Goal: Information Seeking & Learning: Learn about a topic

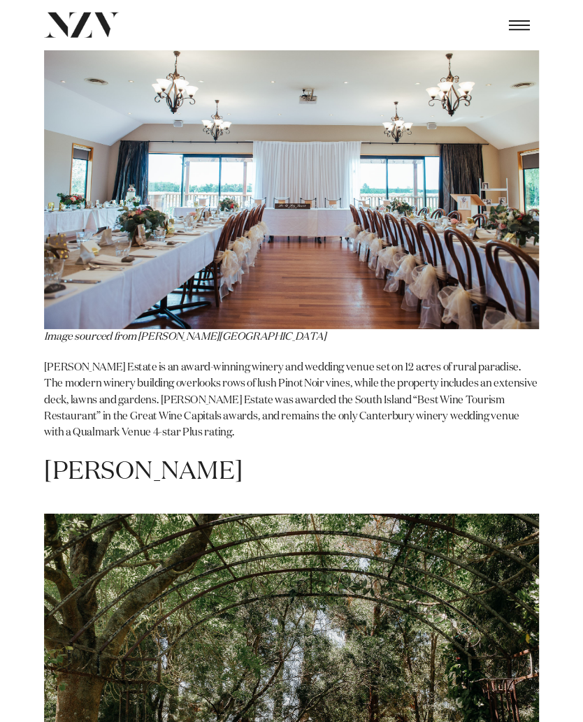
scroll to position [7709, 0]
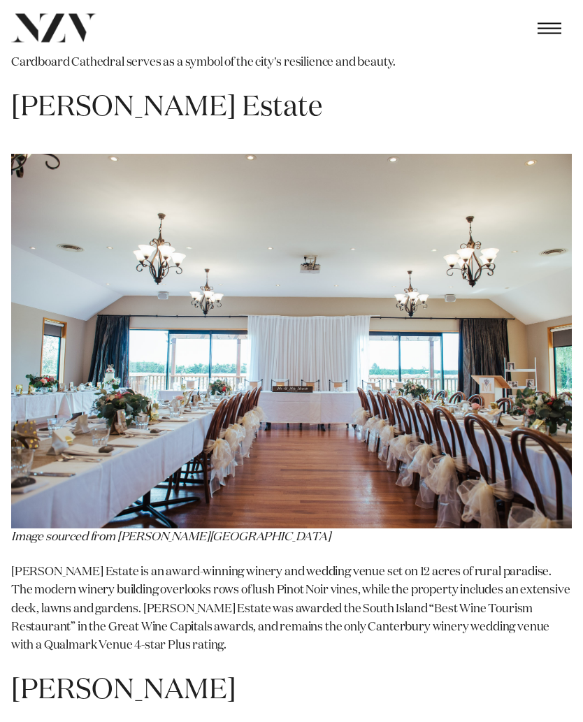
click at [477, 564] on p "Melton Estate is an award-winning winery and wedding venue set on 12 acres of r…" at bounding box center [291, 610] width 561 height 92
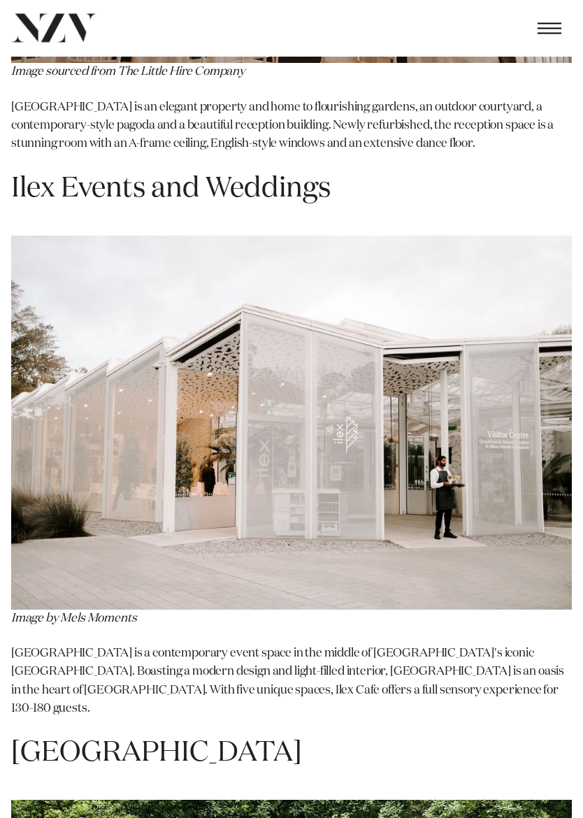
scroll to position [12726, 0]
click at [390, 644] on p "Ilex Cafe is a contemporary event space in the middle of Christchurch's iconic …" at bounding box center [291, 680] width 561 height 73
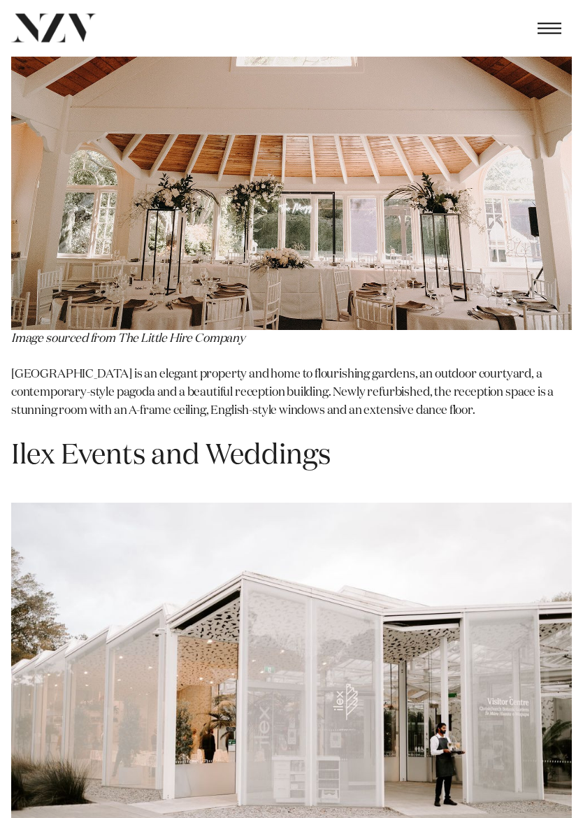
scroll to position [12455, 0]
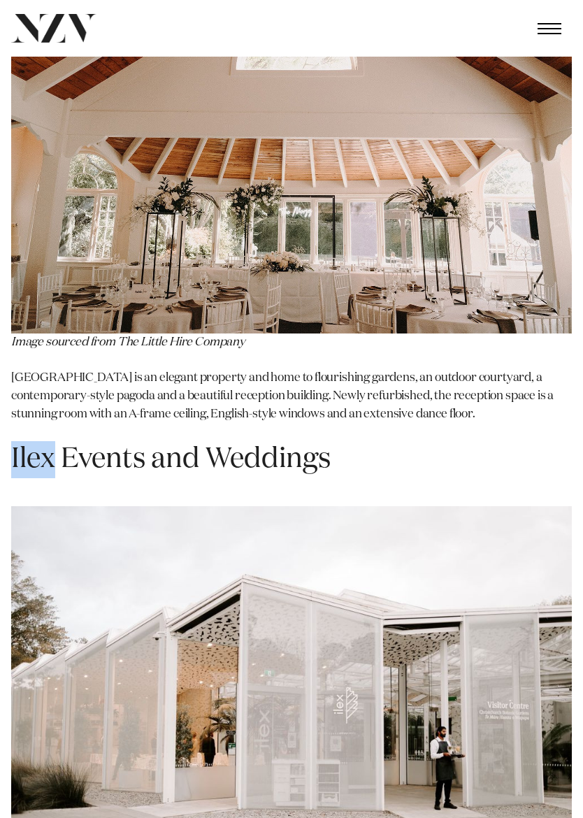
click at [390, 640] on img at bounding box center [291, 693] width 561 height 374
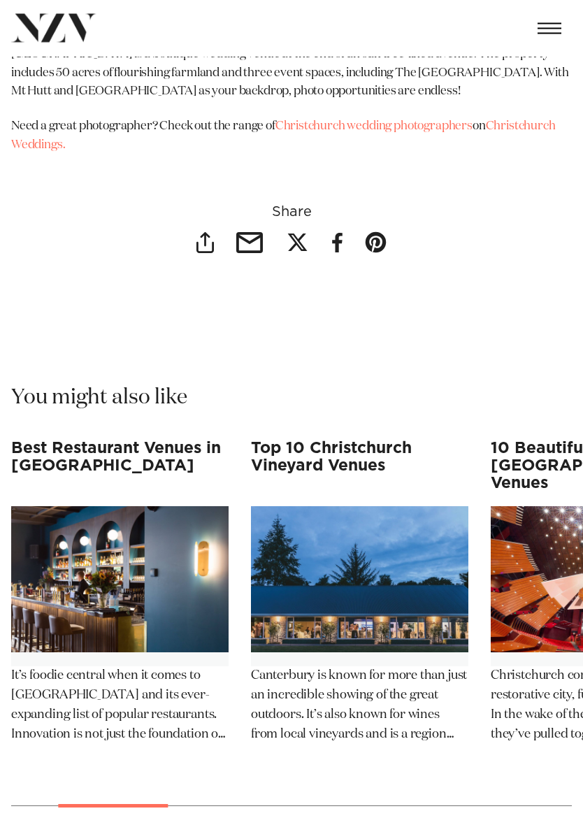
scroll to position [13889, 0]
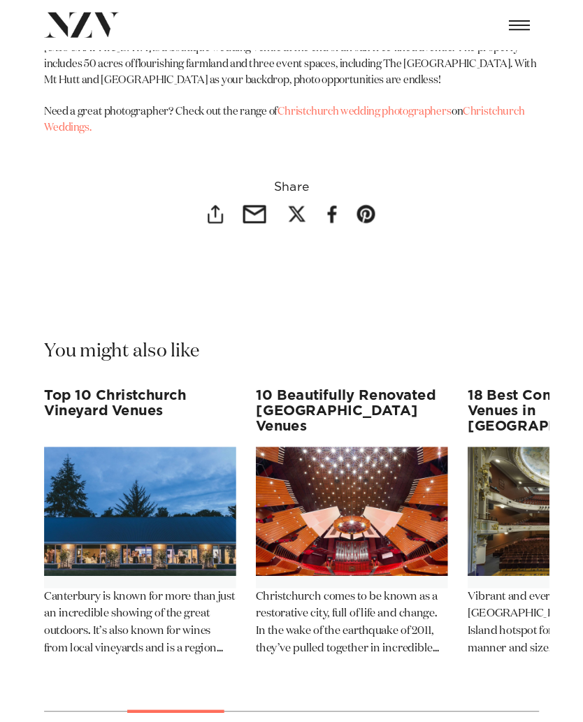
scroll to position [13928, 0]
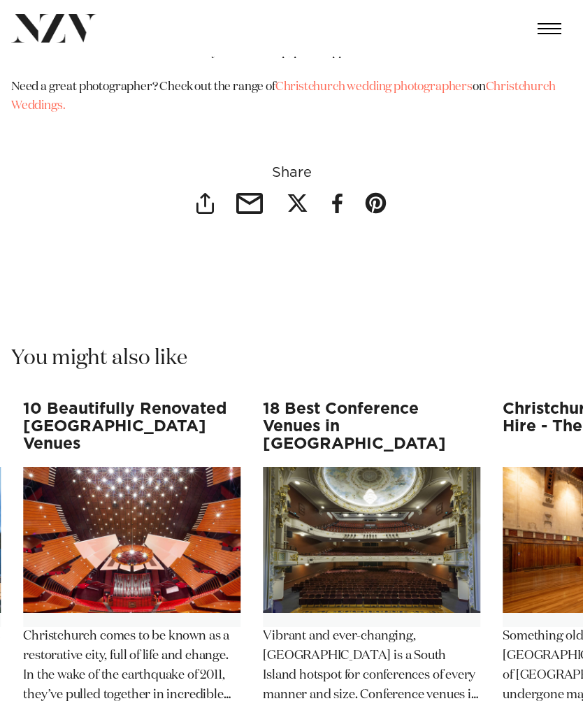
click at [493, 417] on swiper-container "A Complete Guide to Venues Ōtautahi Venues Ōtautahi is the name behind some of …" at bounding box center [291, 594] width 583 height 389
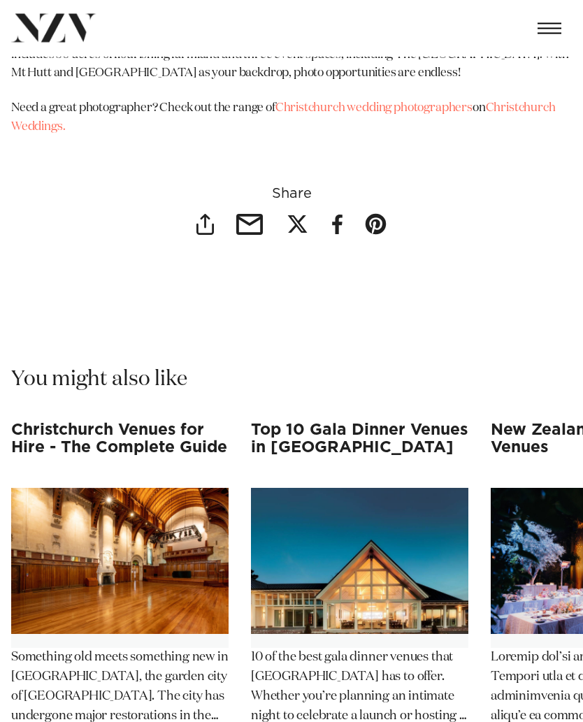
scroll to position [13907, 0]
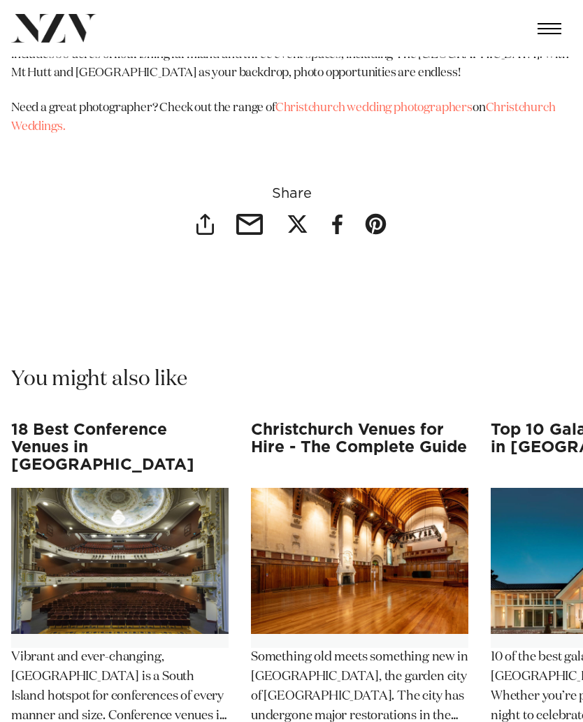
click at [49, 648] on p "Vibrant and ever-changing, Christchurch is a South Island hotspot for conferenc…" at bounding box center [119, 687] width 217 height 78
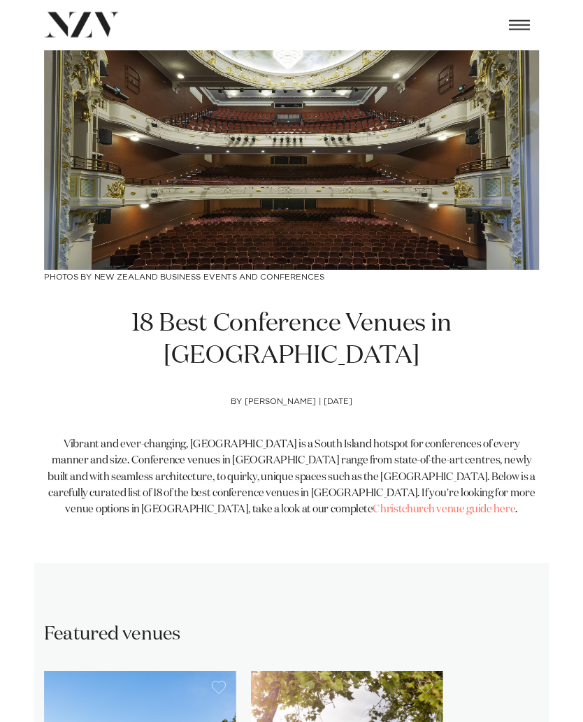
scroll to position [23, 0]
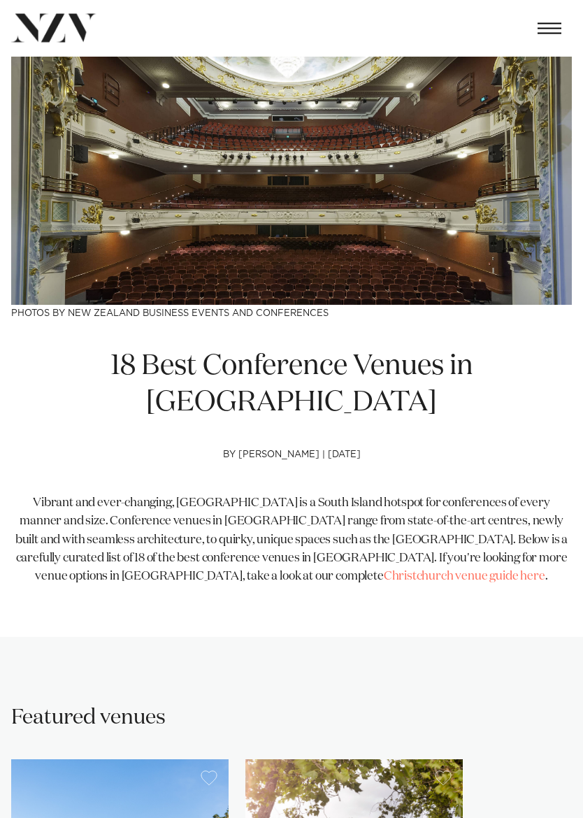
click at [389, 571] on link "Christchurch venue guide here" at bounding box center [464, 577] width 161 height 12
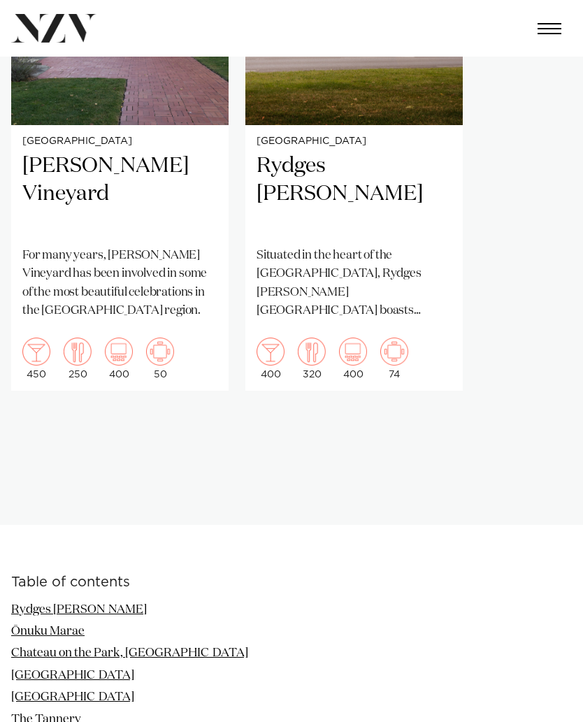
scroll to position [891, 0]
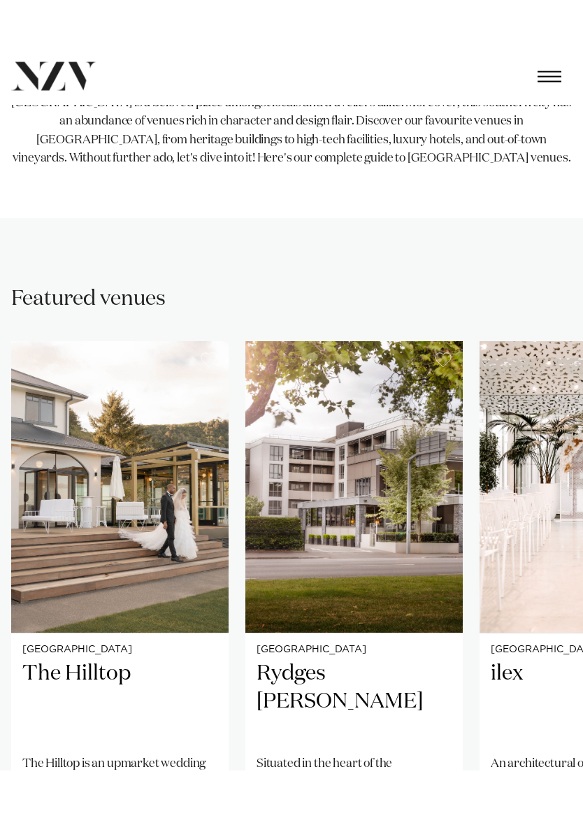
scroll to position [527, 0]
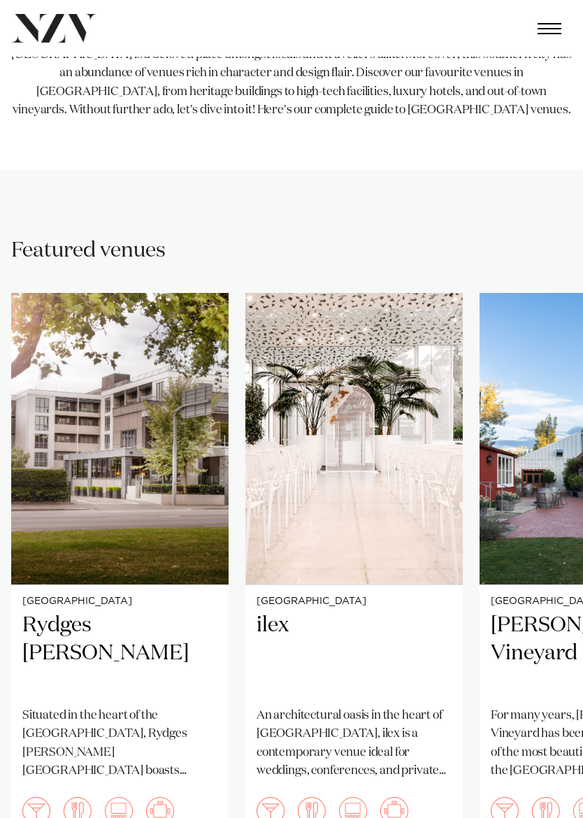
click at [335, 504] on img "3 / 4" at bounding box center [353, 438] width 217 height 291
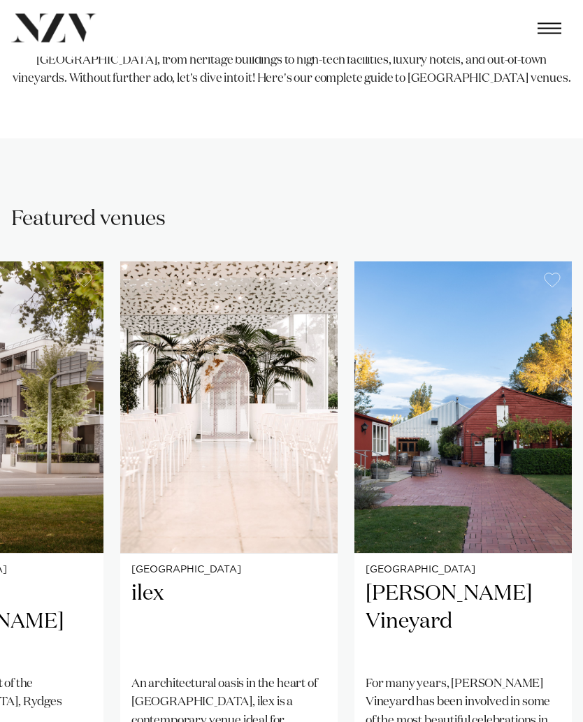
scroll to position [558, 0]
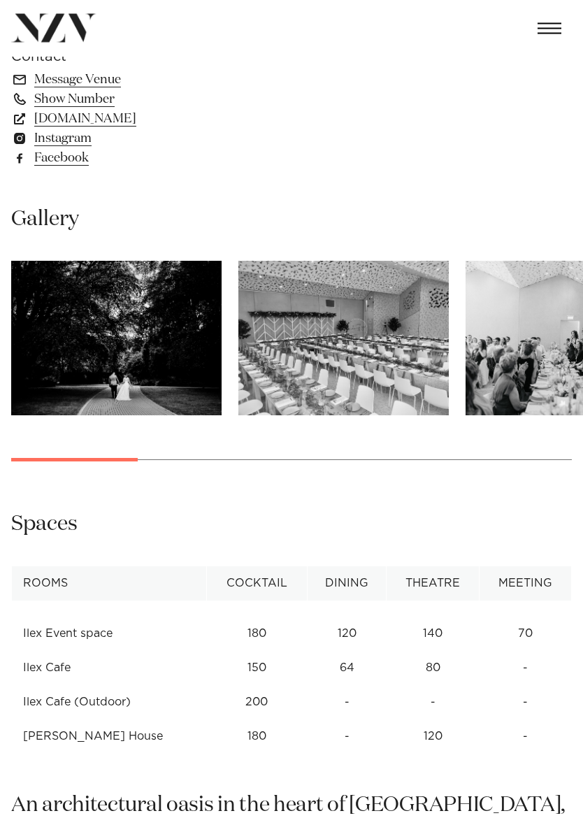
scroll to position [843, 0]
click at [407, 376] on img "2 / 11" at bounding box center [343, 338] width 210 height 154
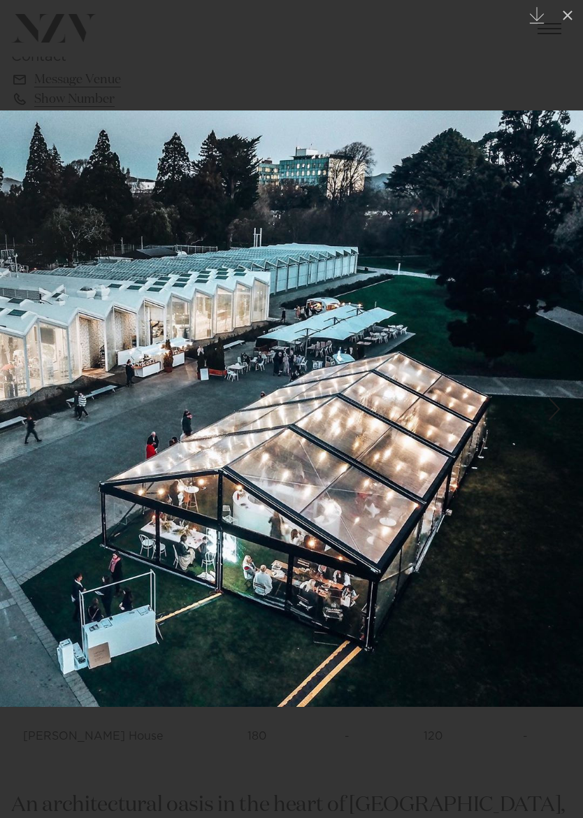
click at [575, 24] on button at bounding box center [567, 15] width 31 height 31
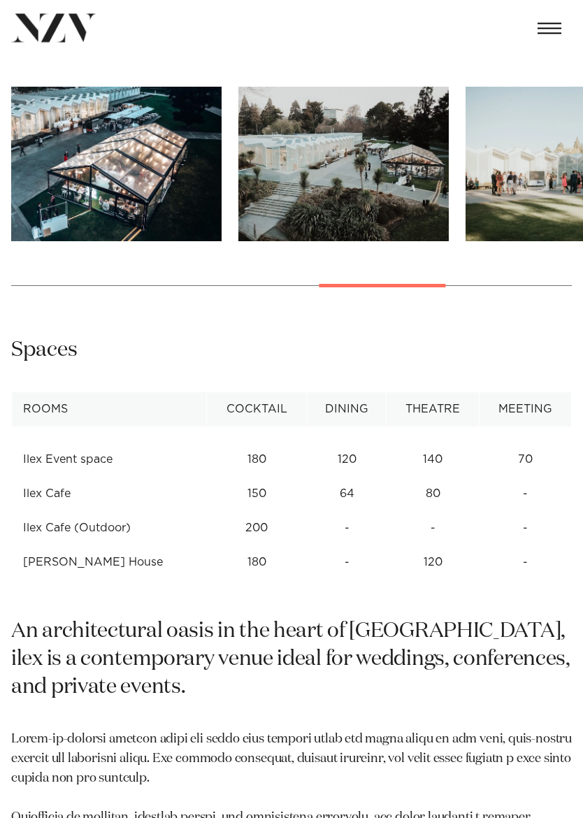
scroll to position [1017, 0]
click at [233, 524] on td "200" at bounding box center [256, 528] width 101 height 34
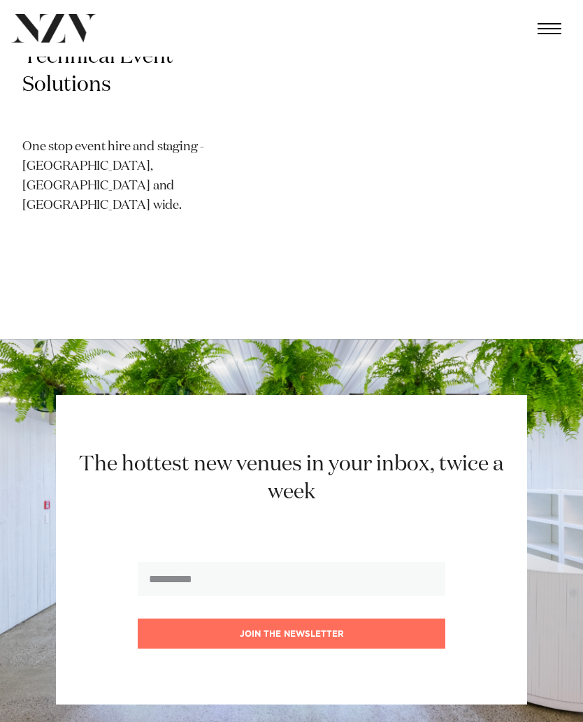
scroll to position [2550, 0]
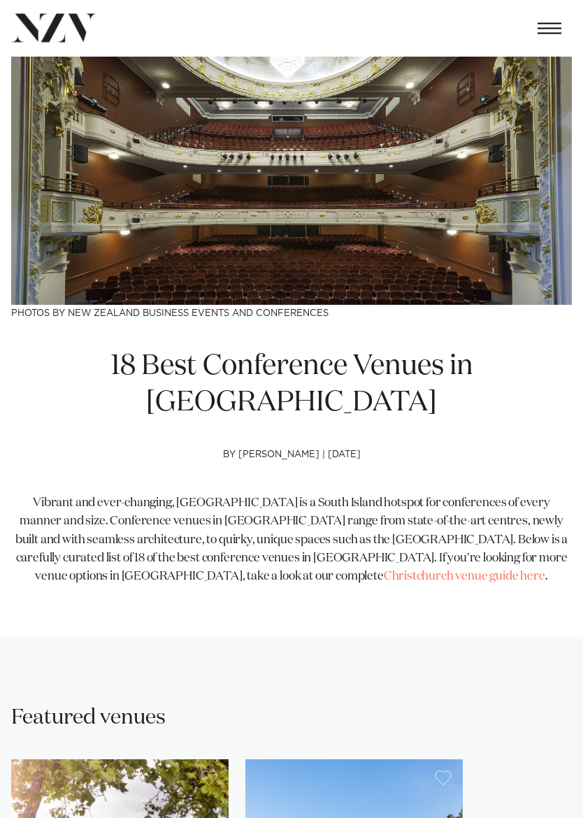
scroll to position [24, 0]
click at [396, 570] on link "Christchurch venue guide here" at bounding box center [464, 576] width 161 height 12
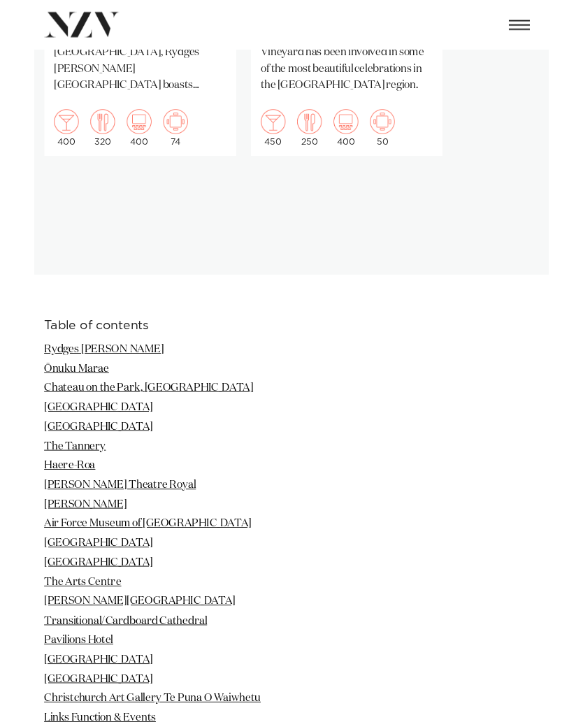
scroll to position [1164, 0]
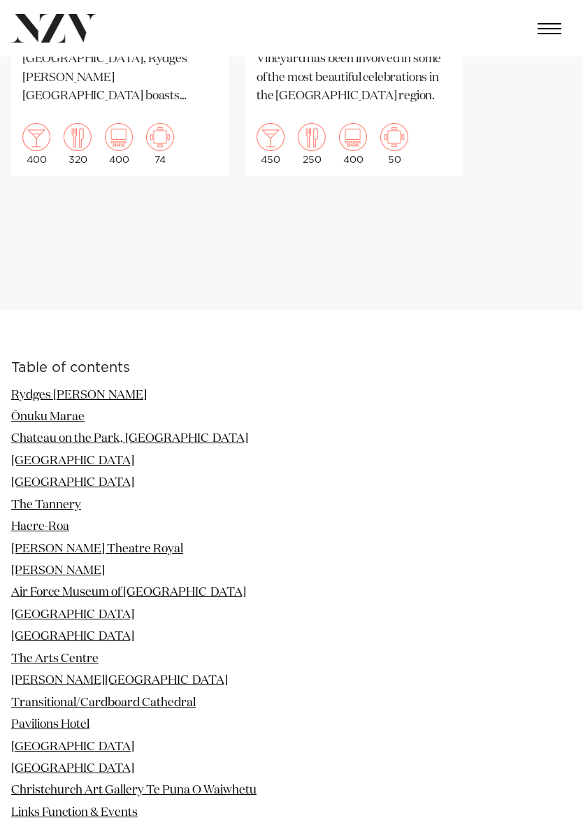
click at [32, 630] on link "[GEOGRAPHIC_DATA]" at bounding box center [72, 636] width 123 height 12
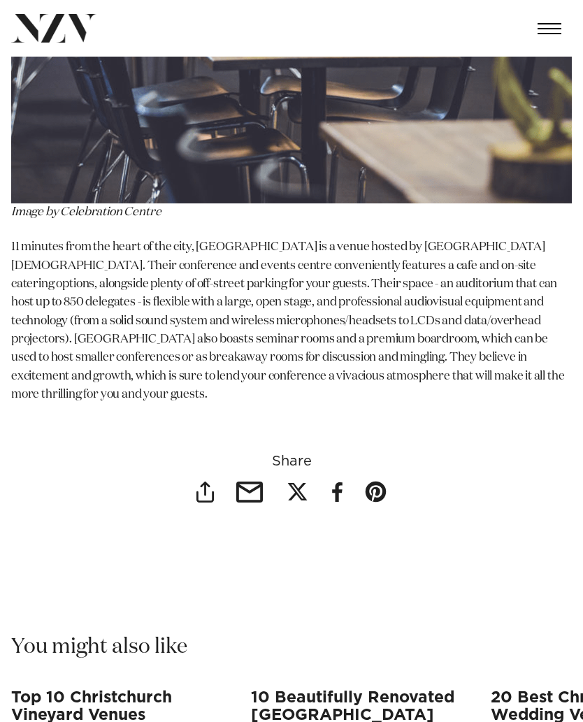
scroll to position [18238, 0]
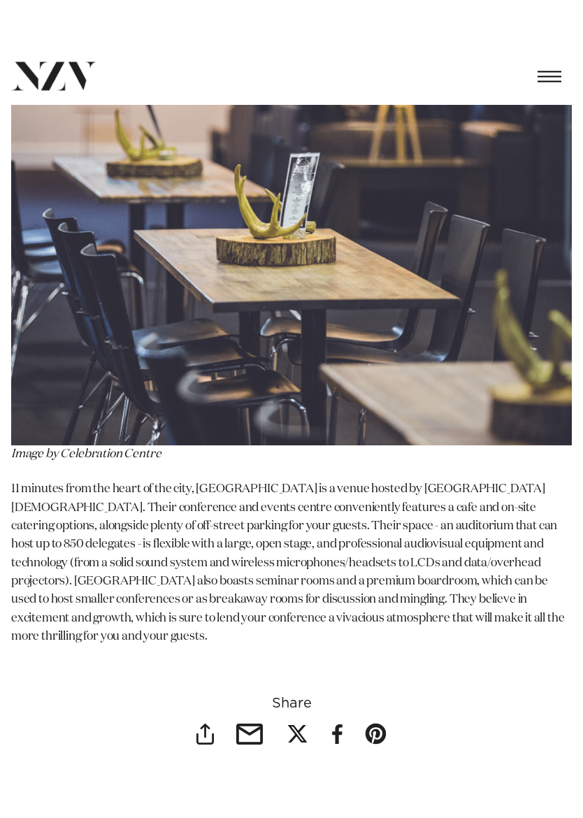
scroll to position [18046, 0]
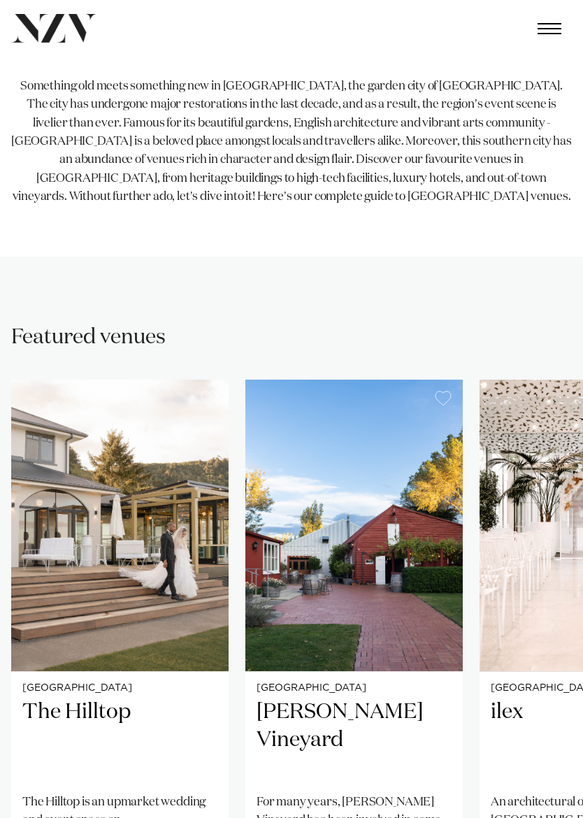
scroll to position [440, 0]
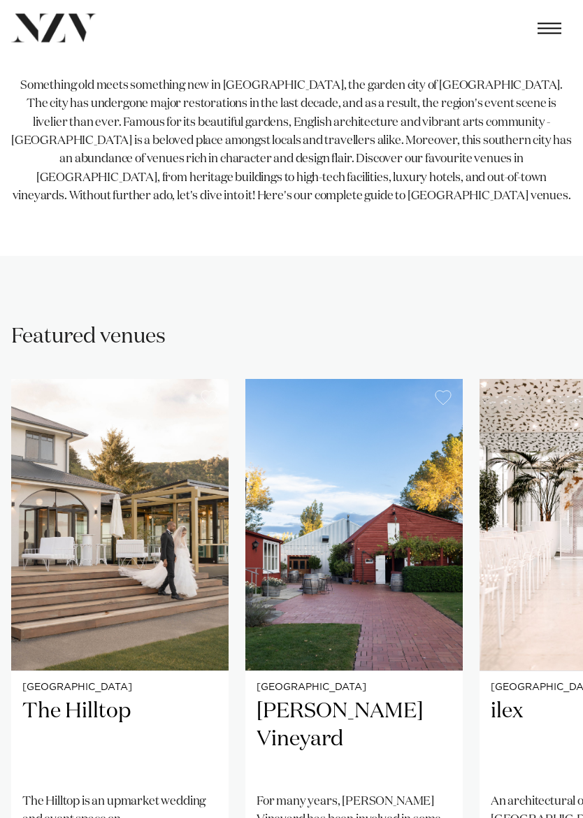
click at [57, 700] on h2 "The Hilltop" at bounding box center [119, 739] width 195 height 83
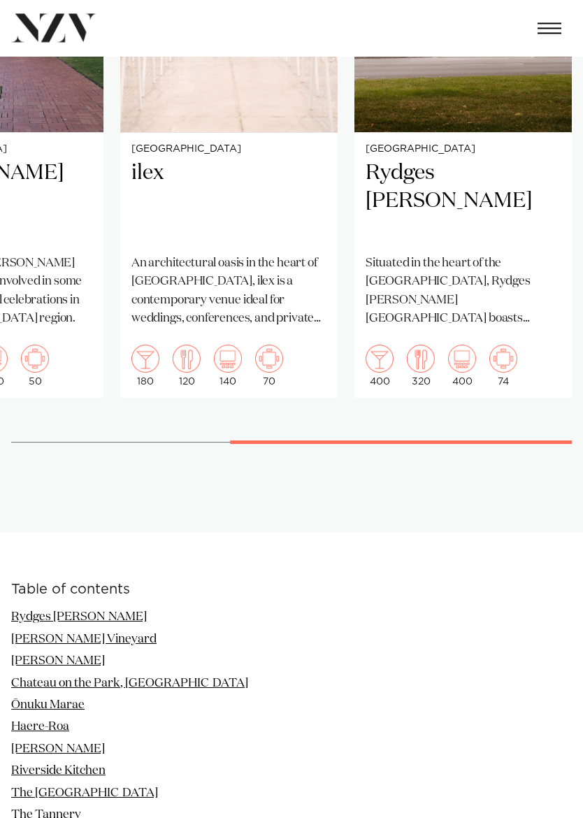
scroll to position [979, 0]
click at [23, 678] on link "Chateau on the Park, [GEOGRAPHIC_DATA]" at bounding box center [129, 684] width 237 height 12
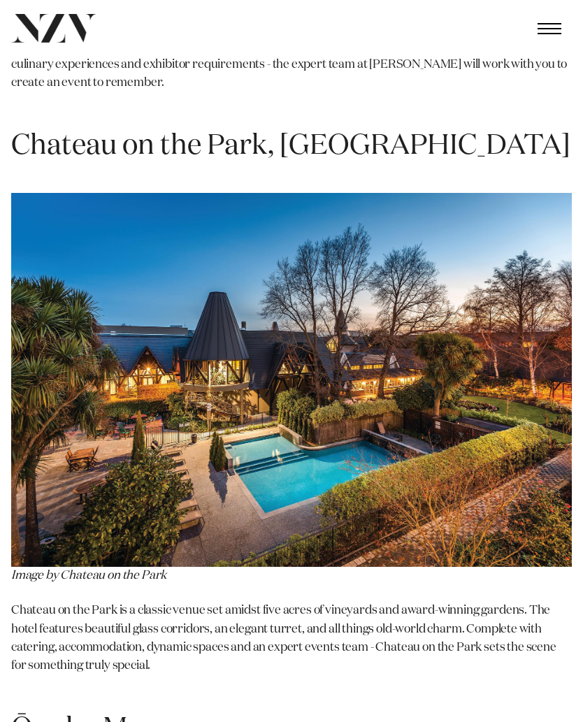
scroll to position [4119, 0]
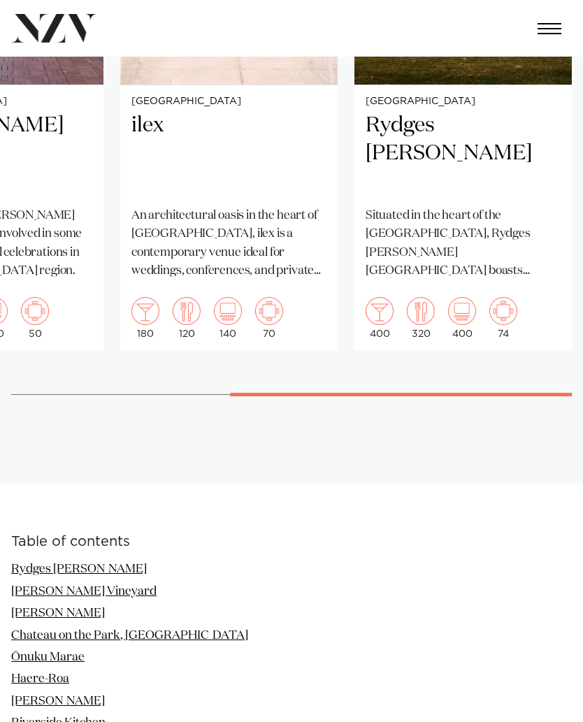
scroll to position [1039, 0]
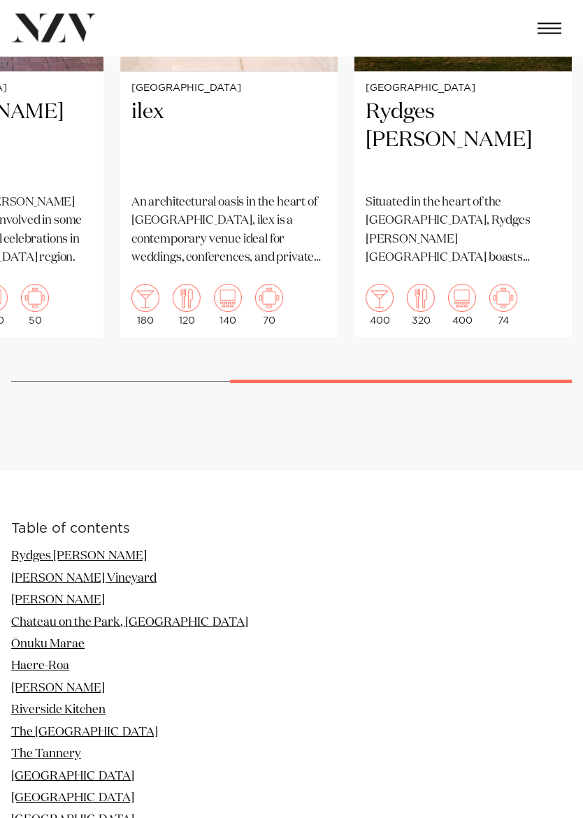
click at [17, 688] on link "[PERSON_NAME]" at bounding box center [58, 689] width 94 height 12
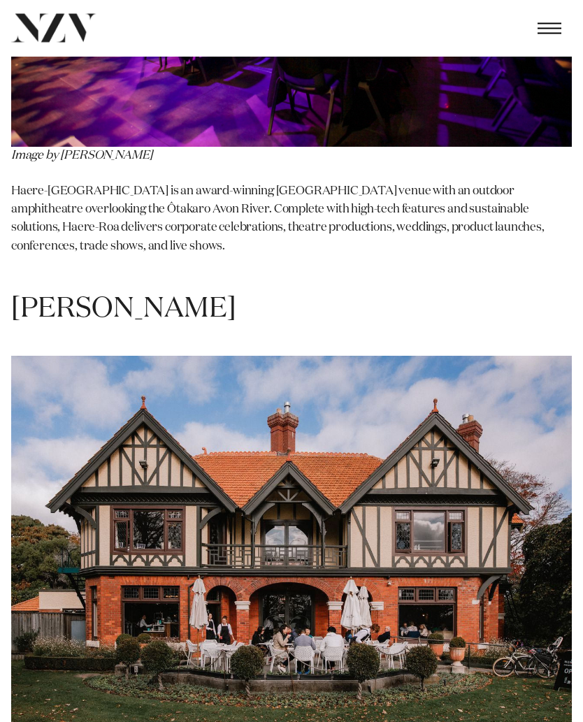
scroll to position [5871, 0]
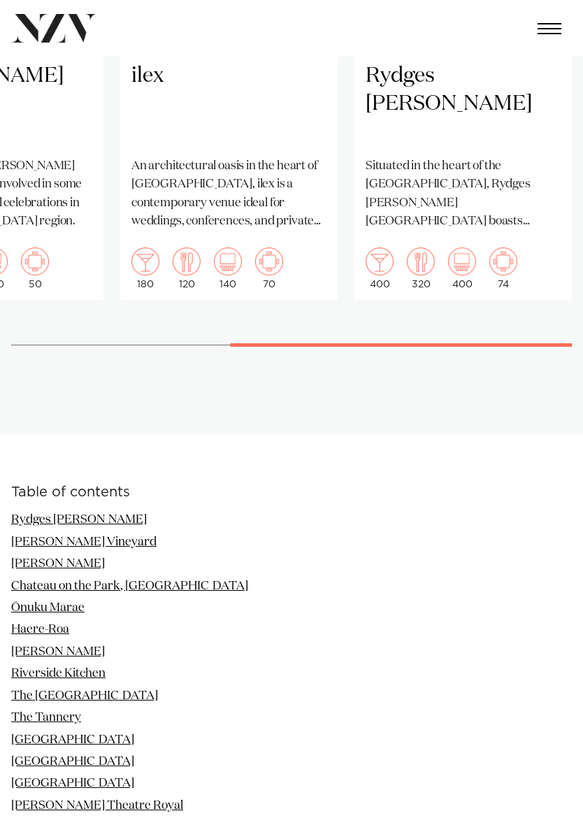
click at [27, 690] on link "The [GEOGRAPHIC_DATA]" at bounding box center [84, 696] width 147 height 12
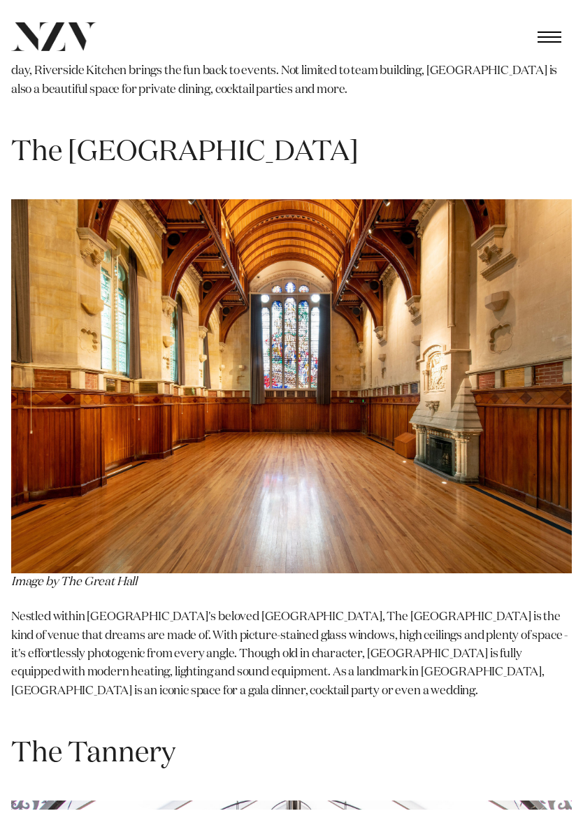
scroll to position [7019, 0]
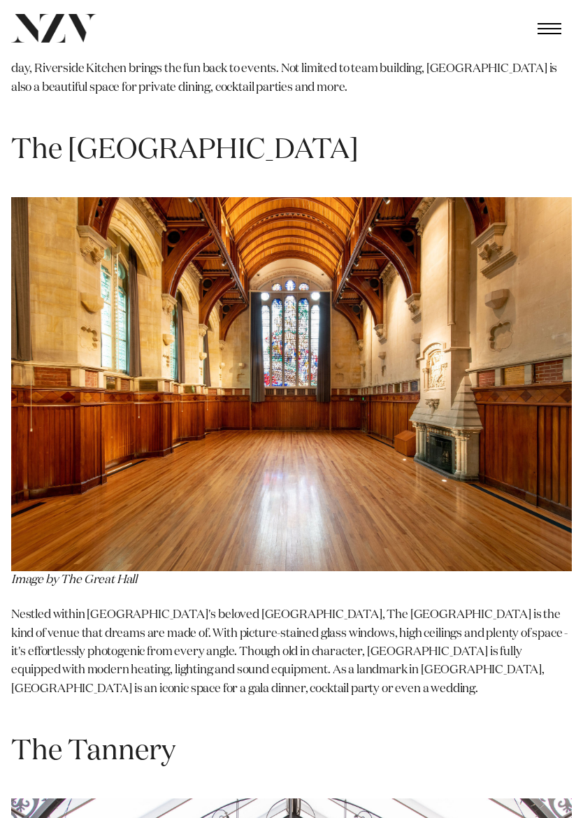
click at [552, 472] on img at bounding box center [291, 384] width 561 height 374
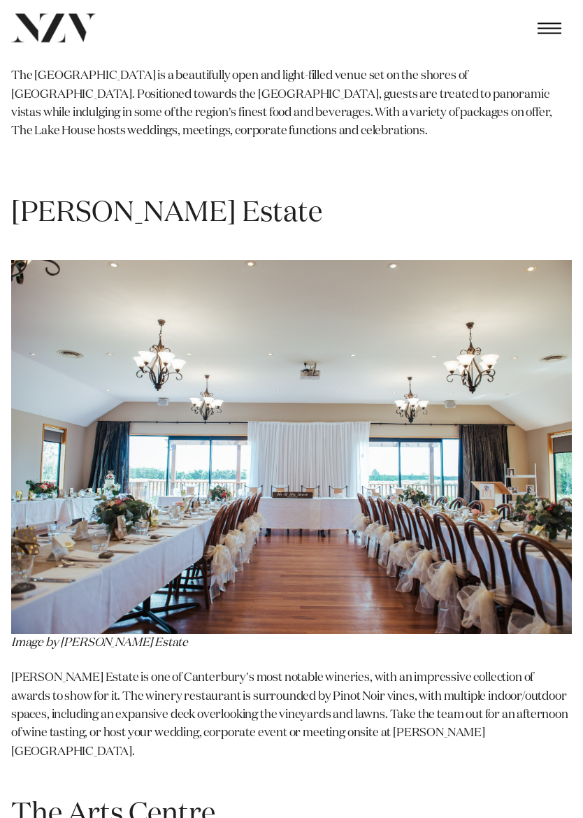
scroll to position [18821, 0]
click at [54, 445] on img at bounding box center [291, 446] width 561 height 374
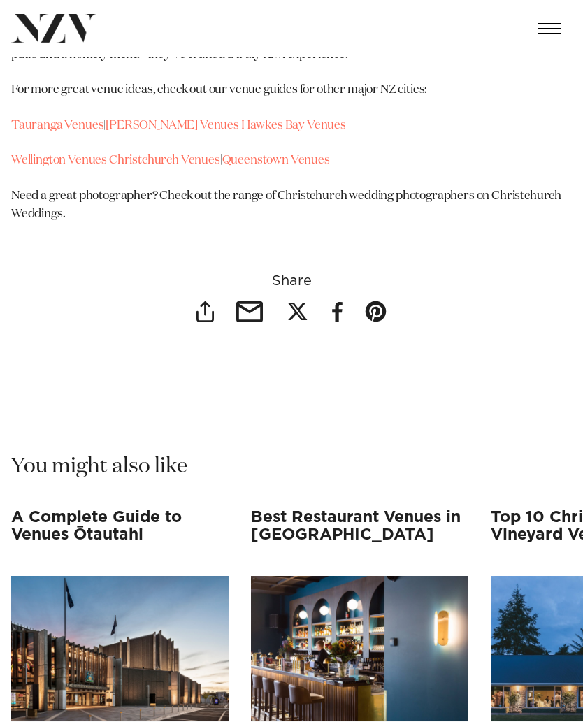
scroll to position [23058, 0]
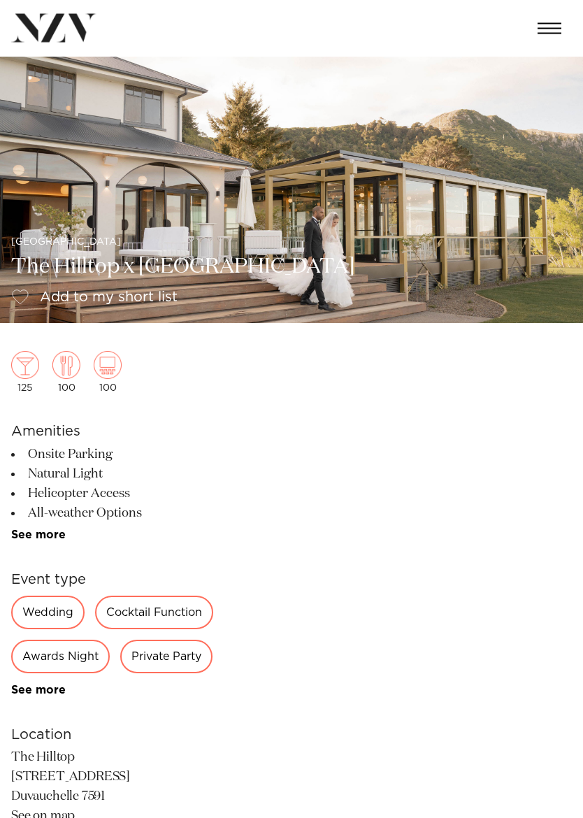
scroll to position [8, 0]
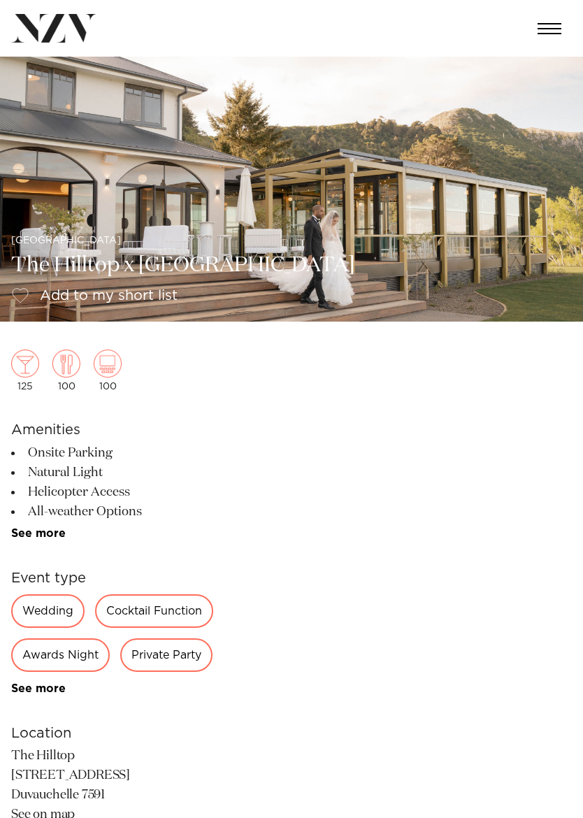
click at [46, 605] on div "Wedding" at bounding box center [47, 611] width 73 height 34
click at [24, 606] on div "Wedding" at bounding box center [47, 611] width 73 height 34
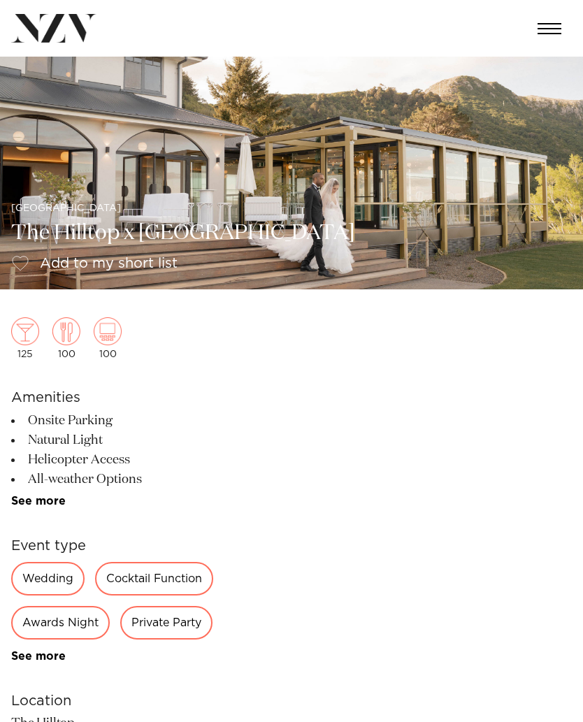
scroll to position [0, 0]
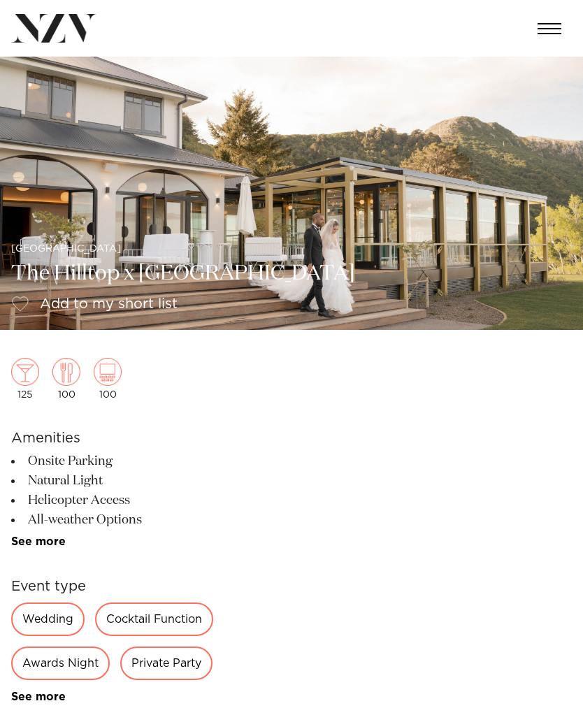
click at [515, 301] on img at bounding box center [291, 193] width 583 height 273
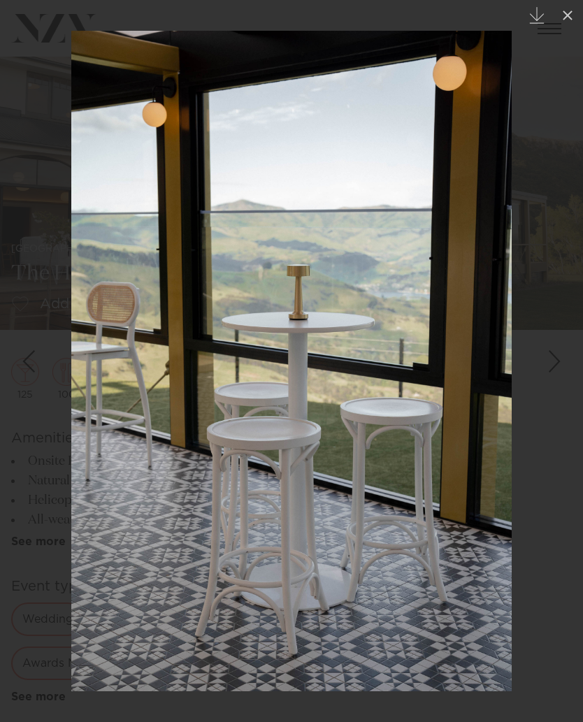
click at [574, 13] on icon at bounding box center [567, 15] width 17 height 17
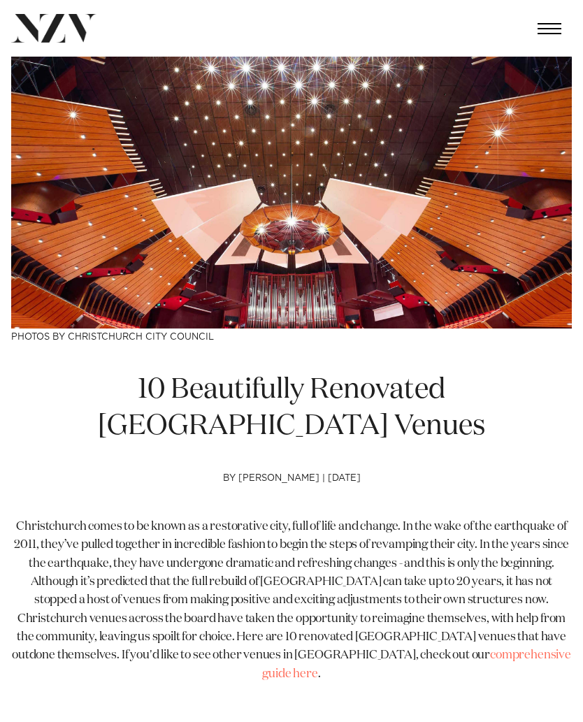
click at [22, 259] on img at bounding box center [291, 193] width 561 height 272
click at [65, 273] on img at bounding box center [291, 193] width 561 height 272
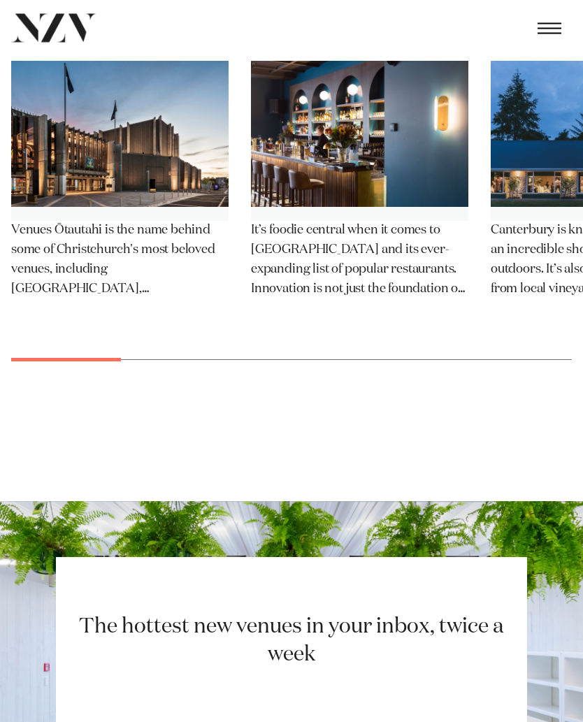
scroll to position [5994, 0]
